Goal: Find specific page/section: Find specific page/section

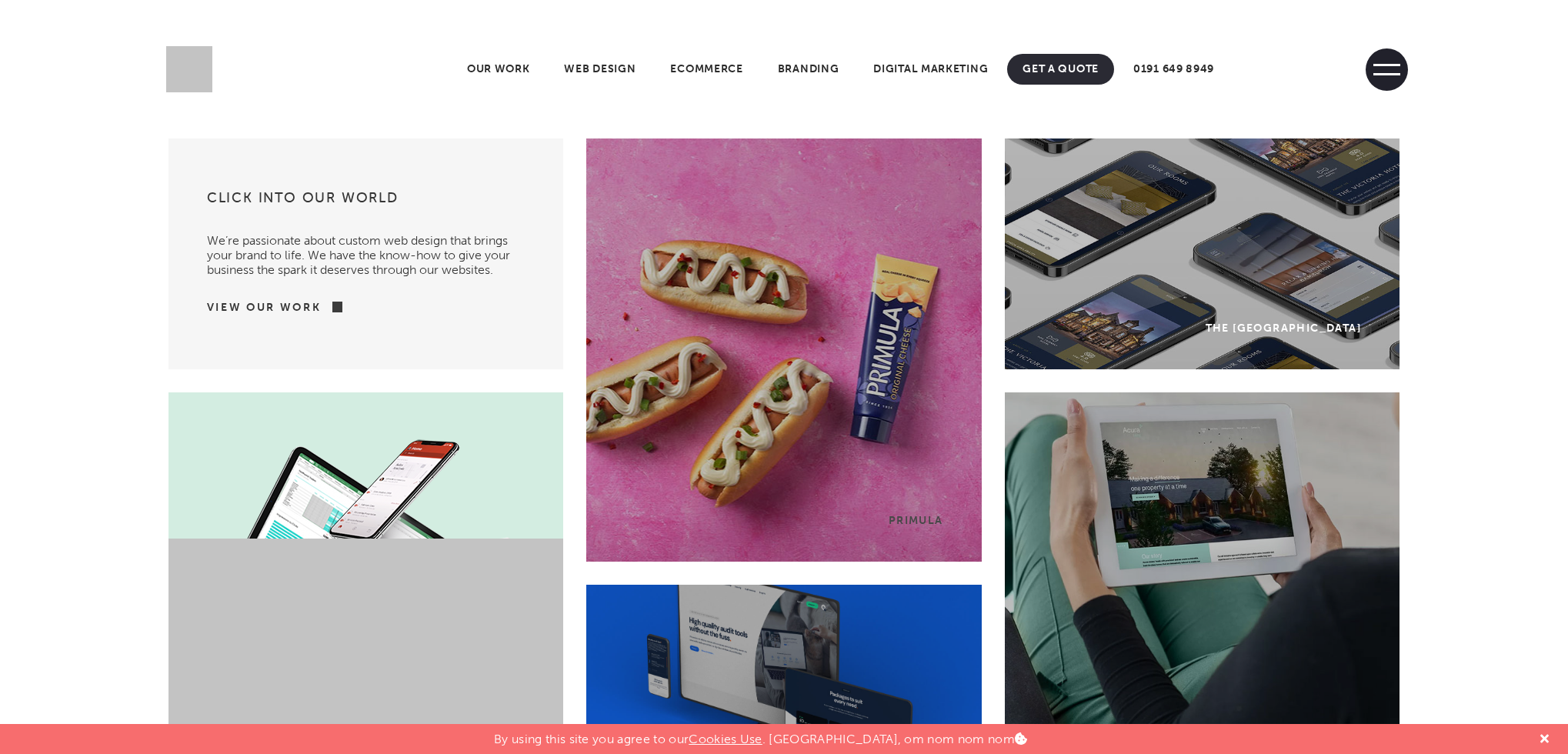
click at [1385, 66] on span at bounding box center [1387, 69] width 42 height 42
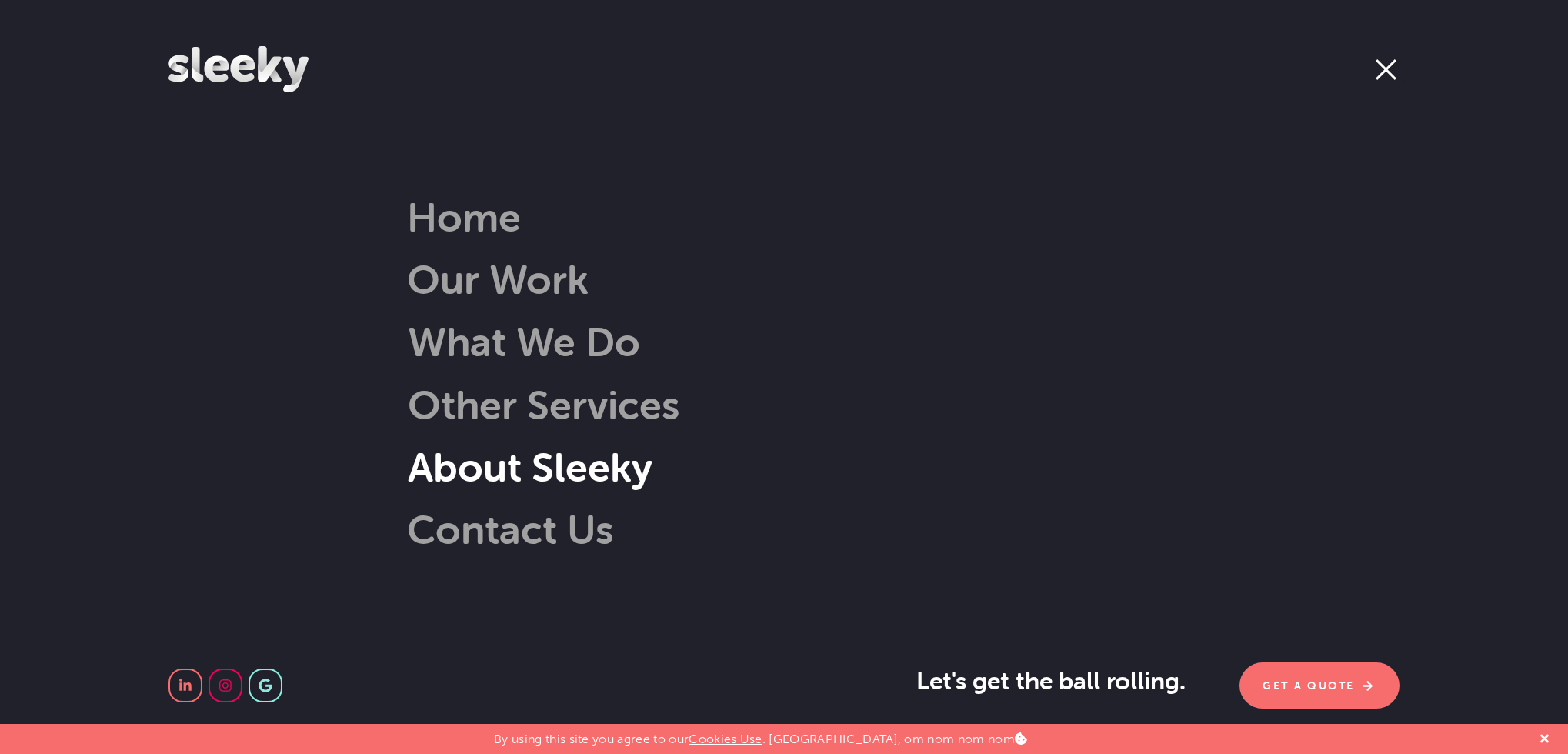
click at [481, 461] on link "About Sleeky" at bounding box center [507, 467] width 291 height 49
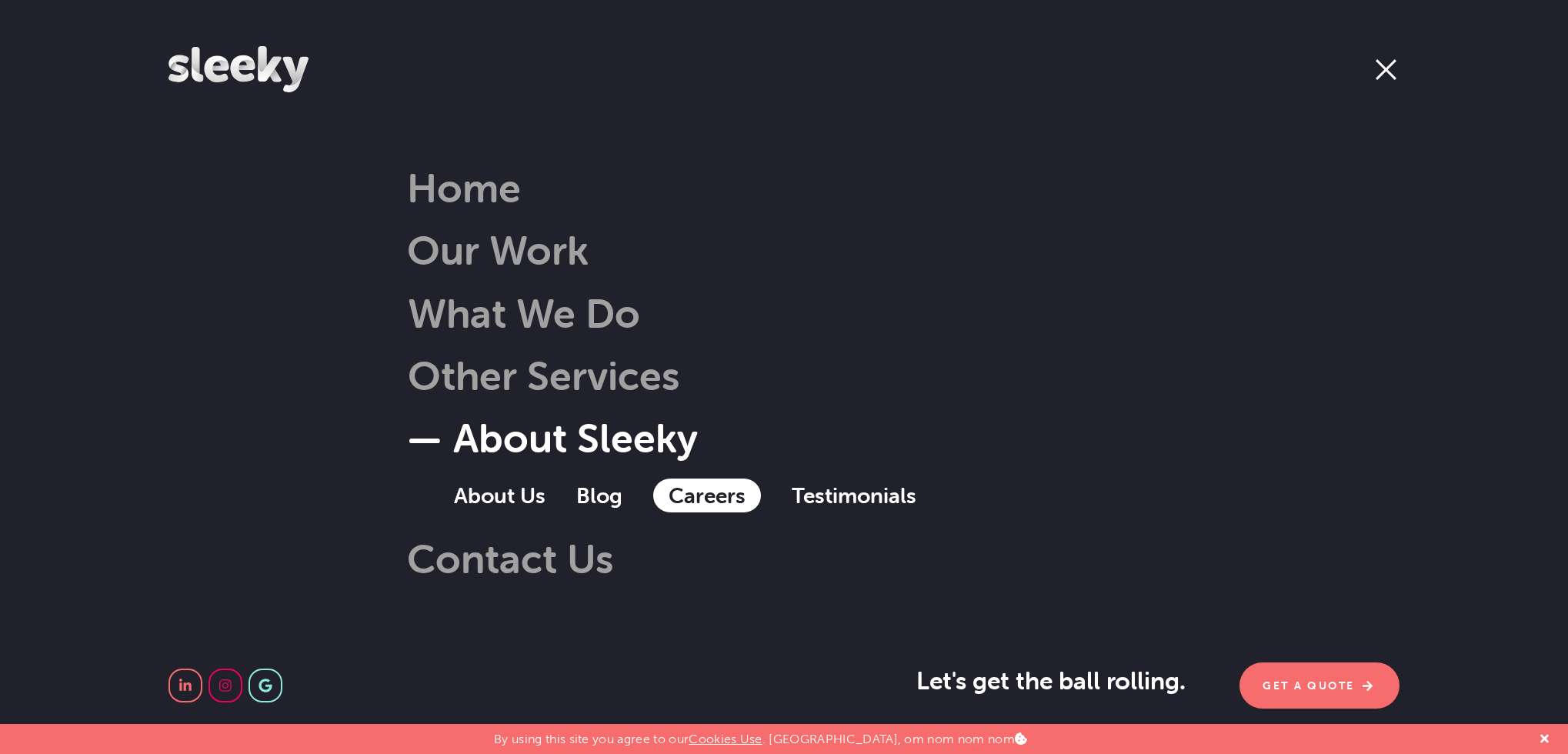
click at [691, 505] on link "Careers" at bounding box center [707, 496] width 108 height 34
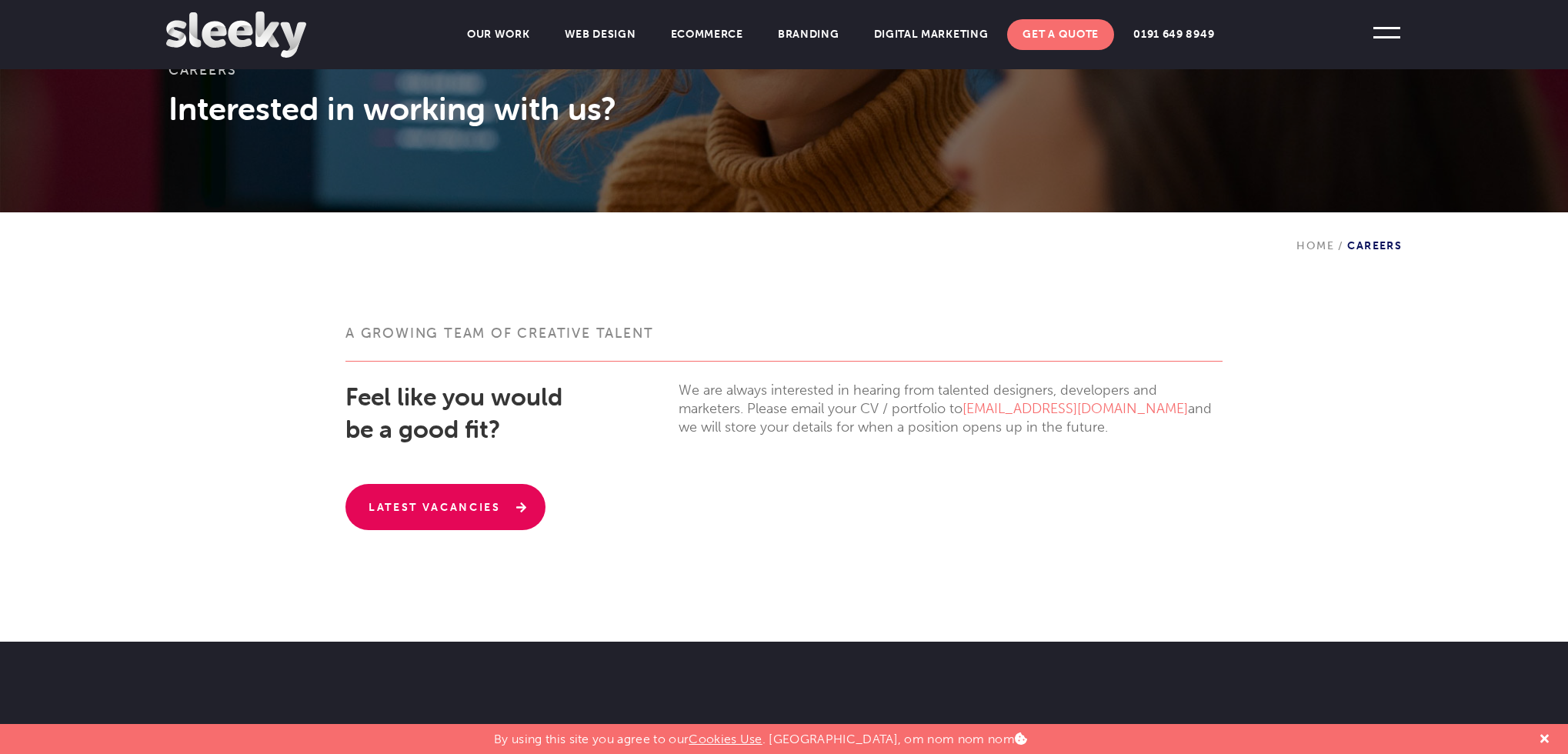
scroll to position [208, 0]
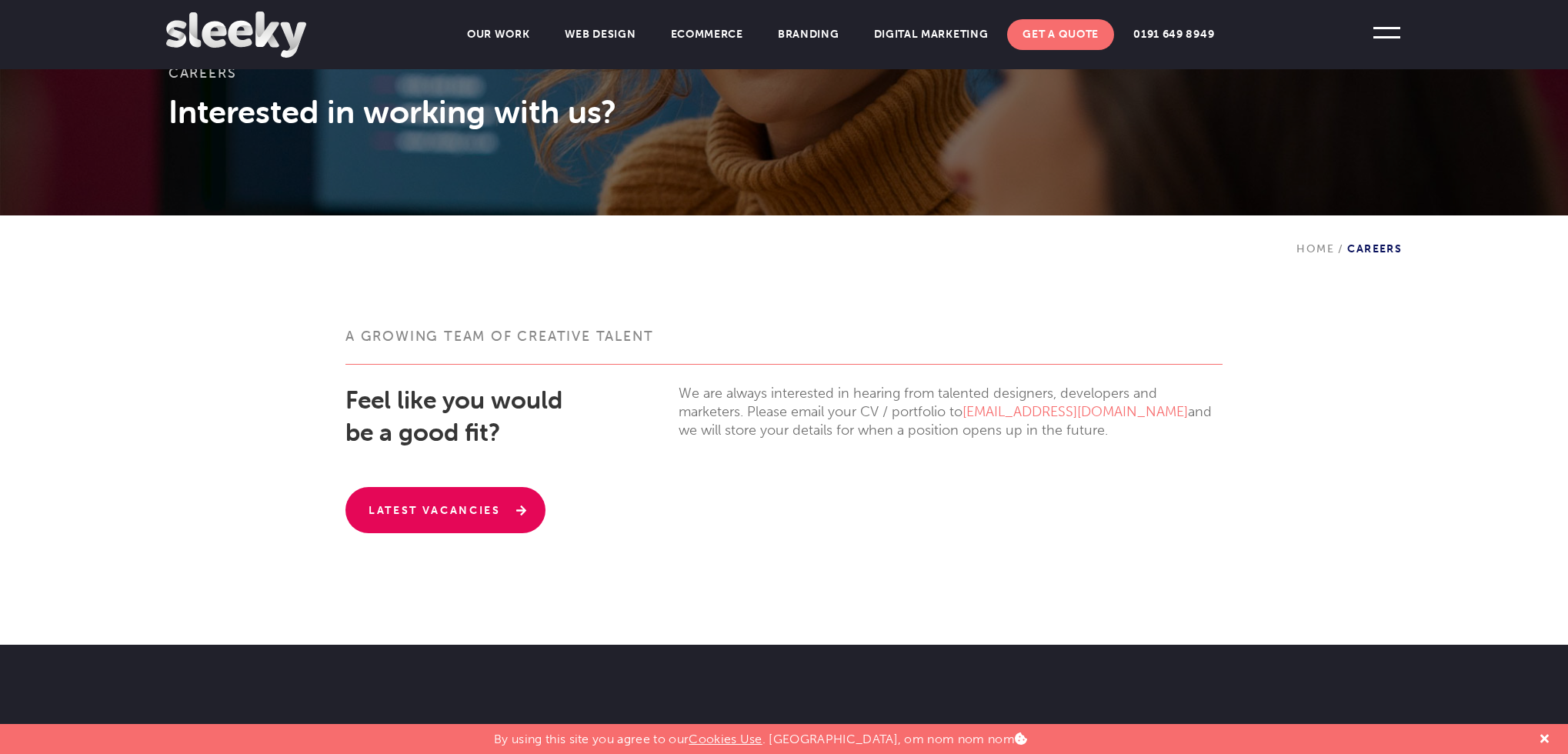
click at [445, 500] on link "Latest Vacancies" at bounding box center [445, 510] width 200 height 46
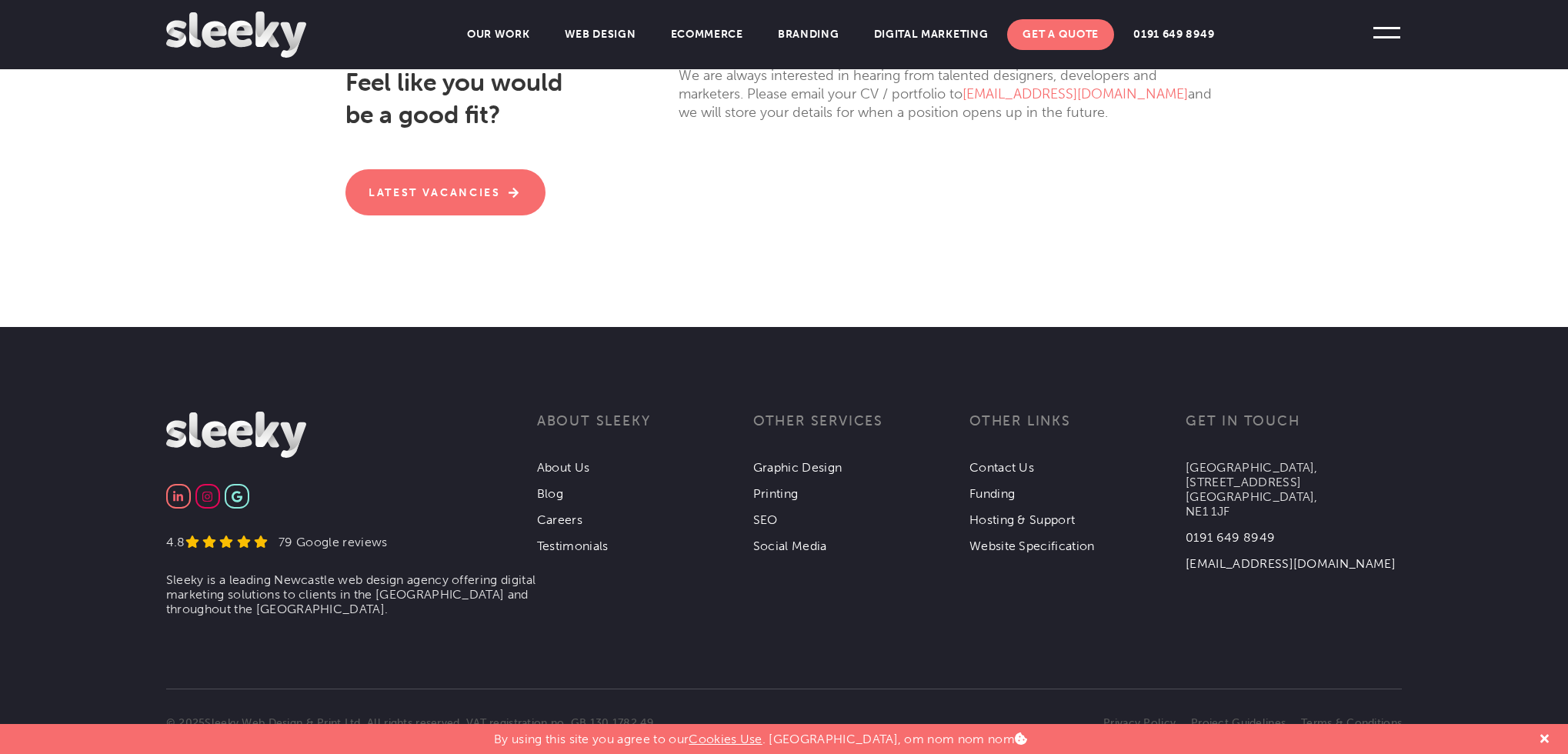
scroll to position [556, 0]
